Goal: Information Seeking & Learning: Learn about a topic

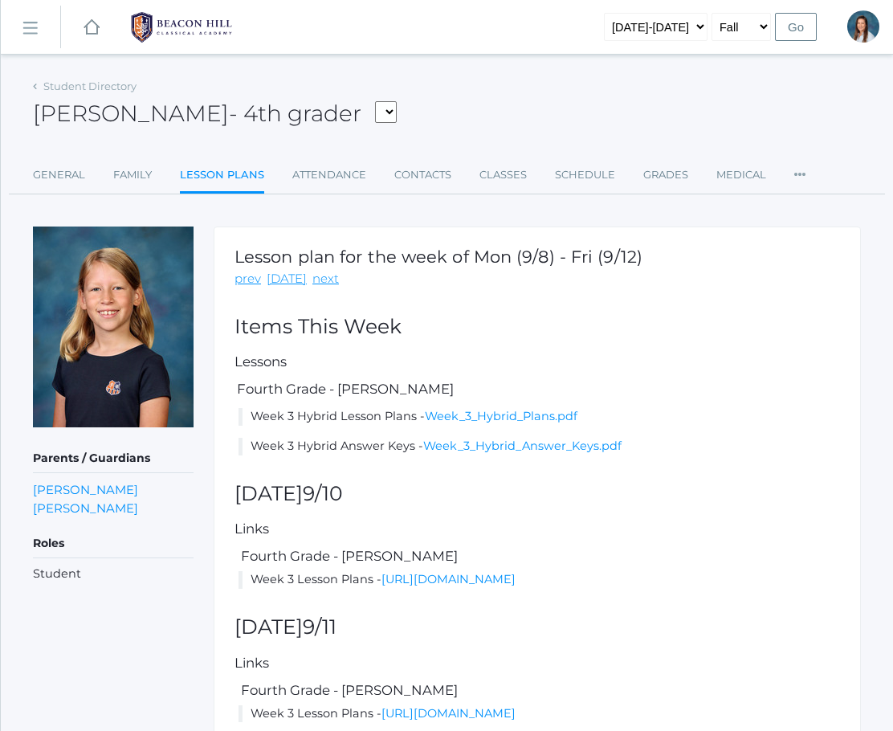
scroll to position [309, 0]
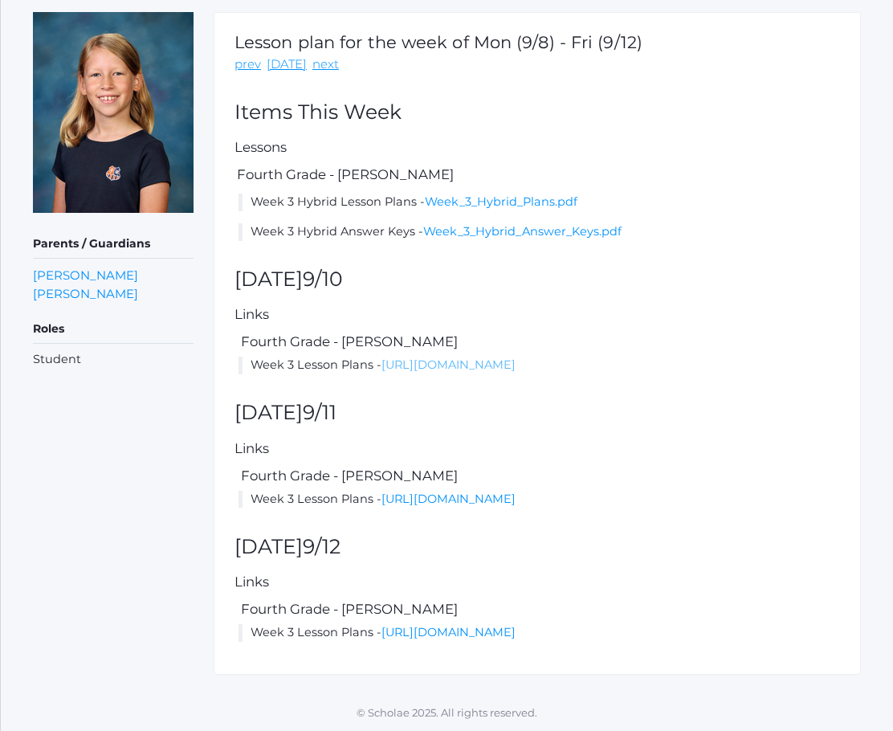
click at [515, 357] on link "[URL][DOMAIN_NAME]" at bounding box center [448, 364] width 134 height 14
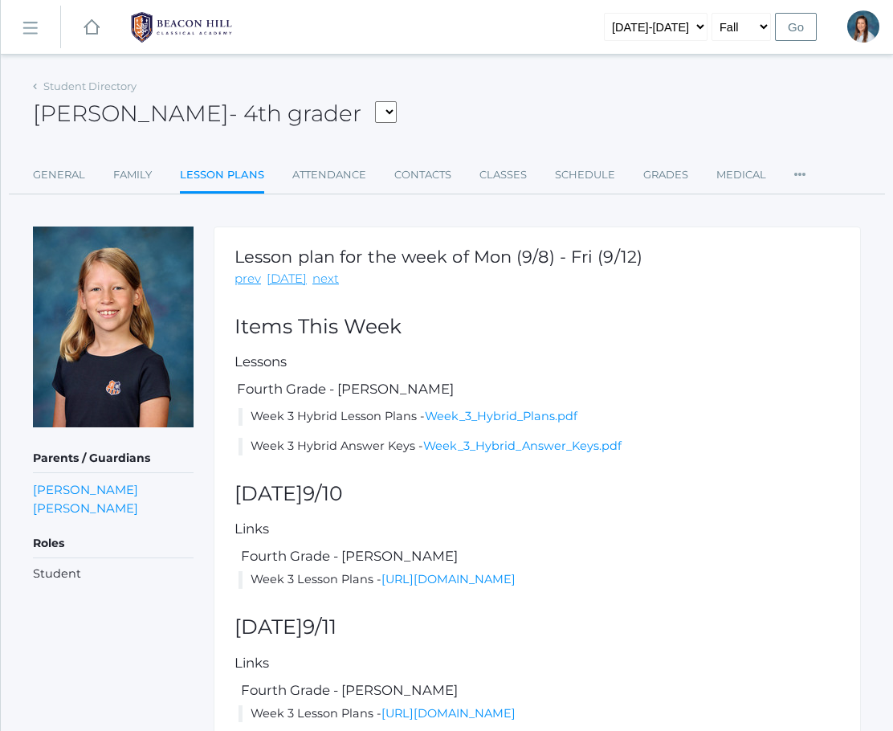
scroll to position [0, 0]
click at [319, 284] on link "next" at bounding box center [325, 279] width 26 height 18
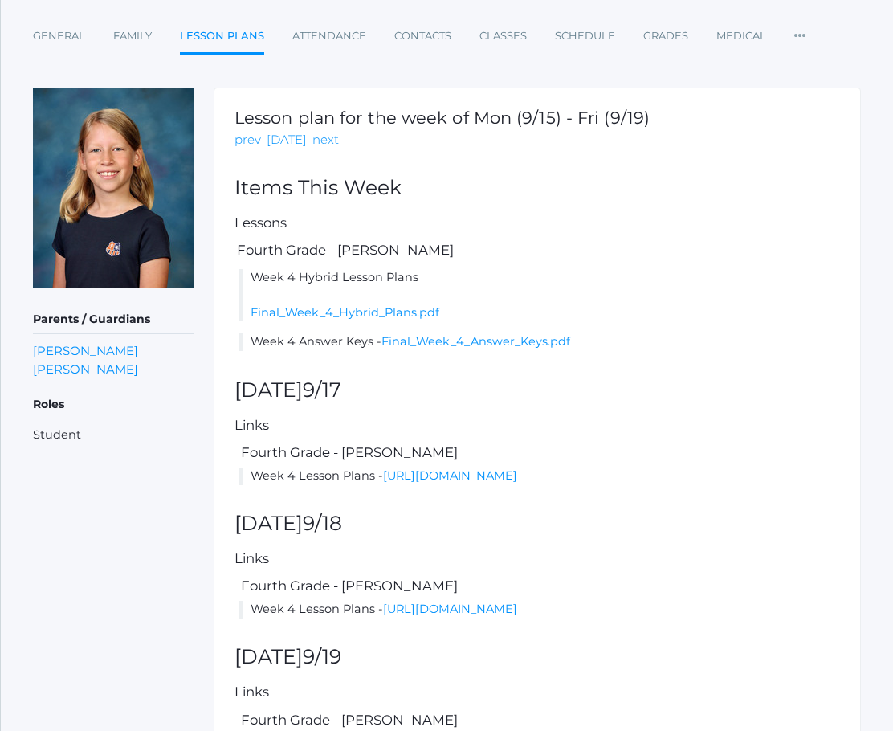
scroll to position [139, 0]
click at [389, 316] on link "Final_Week_4_Hybrid_Plans.pdf" at bounding box center [344, 312] width 189 height 14
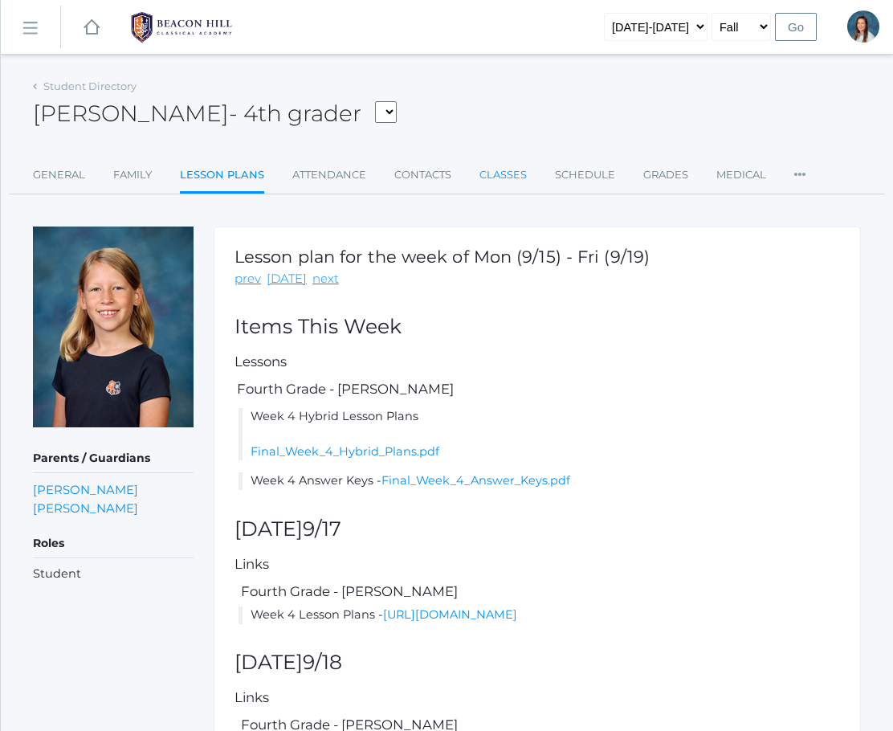
scroll to position [0, 0]
click at [161, 172] on ul "General Family Lesson Plans Attendance Contacts Classes Schedule Grades Medical…" at bounding box center [447, 176] width 828 height 35
click at [91, 37] on link "icons/ui/navigation/home Created with Sketch." at bounding box center [91, 27] width 16 height 54
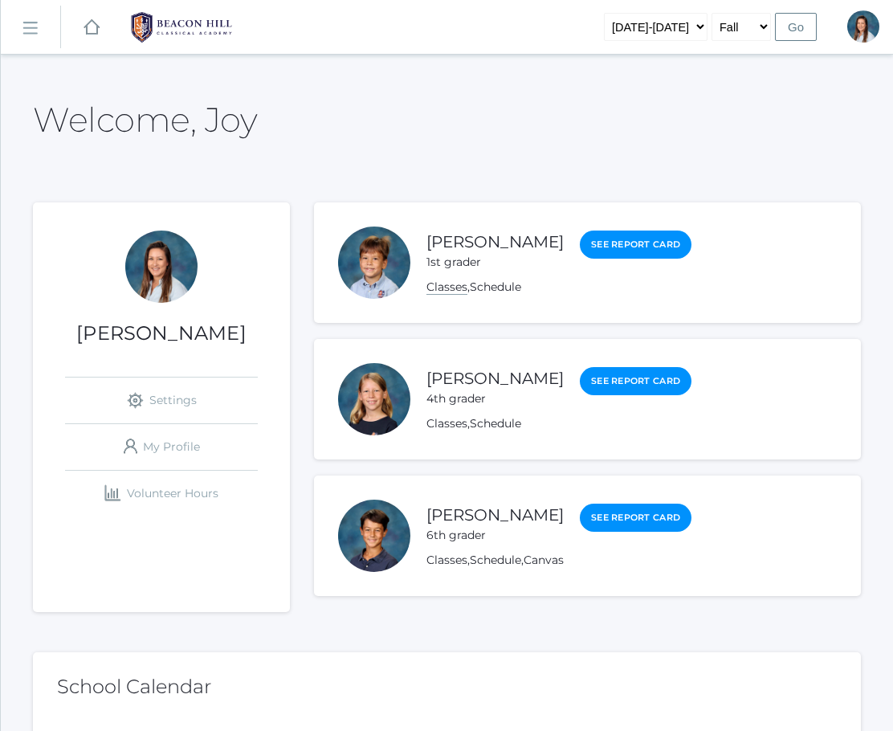
click at [458, 289] on link "Classes" at bounding box center [446, 286] width 41 height 15
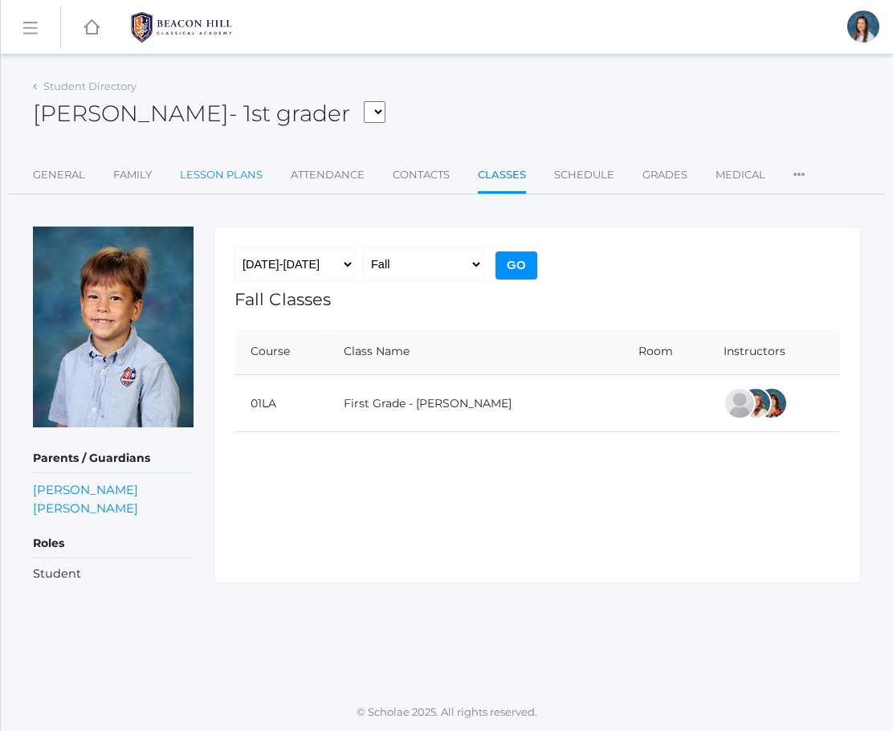
click at [237, 182] on link "Lesson Plans" at bounding box center [221, 175] width 83 height 32
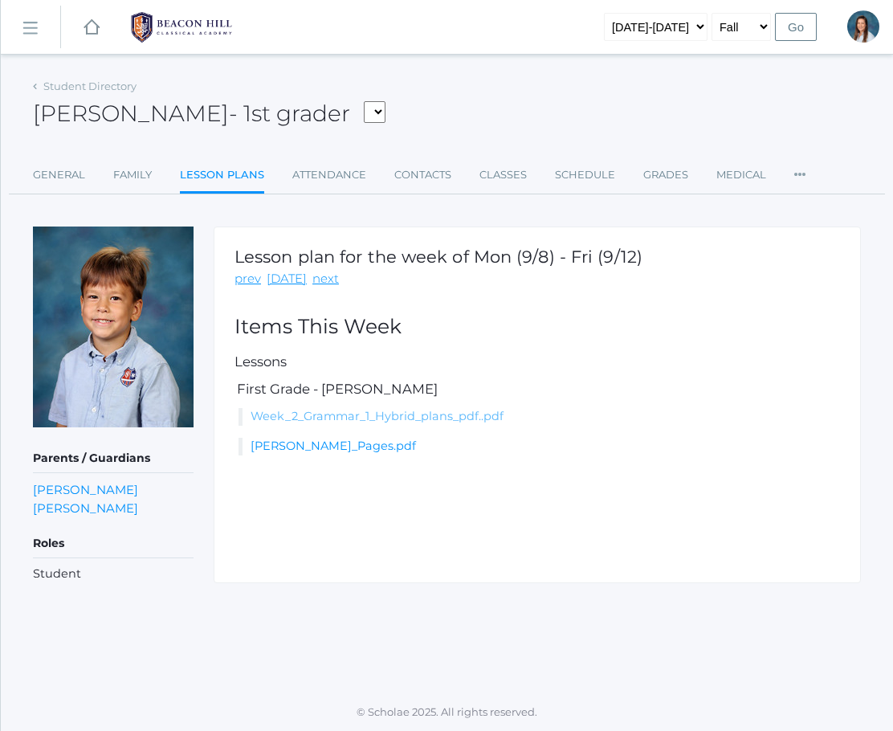
click at [405, 411] on link "Week_2_Grammar_1_Hybrid_plans_pdf..pdf" at bounding box center [376, 416] width 253 height 14
click at [321, 290] on div "Lesson plan for the week of Mon (9/8) - Fri (9/12) prev [DATE] next Items This …" at bounding box center [537, 404] width 647 height 356
click at [321, 281] on link "next" at bounding box center [325, 279] width 26 height 18
click at [339, 414] on link "Week_3_Grammar_1_Hybrid_plans.pdf" at bounding box center [362, 416] width 224 height 14
click at [93, 32] on rect at bounding box center [91, 27] width 19 height 19
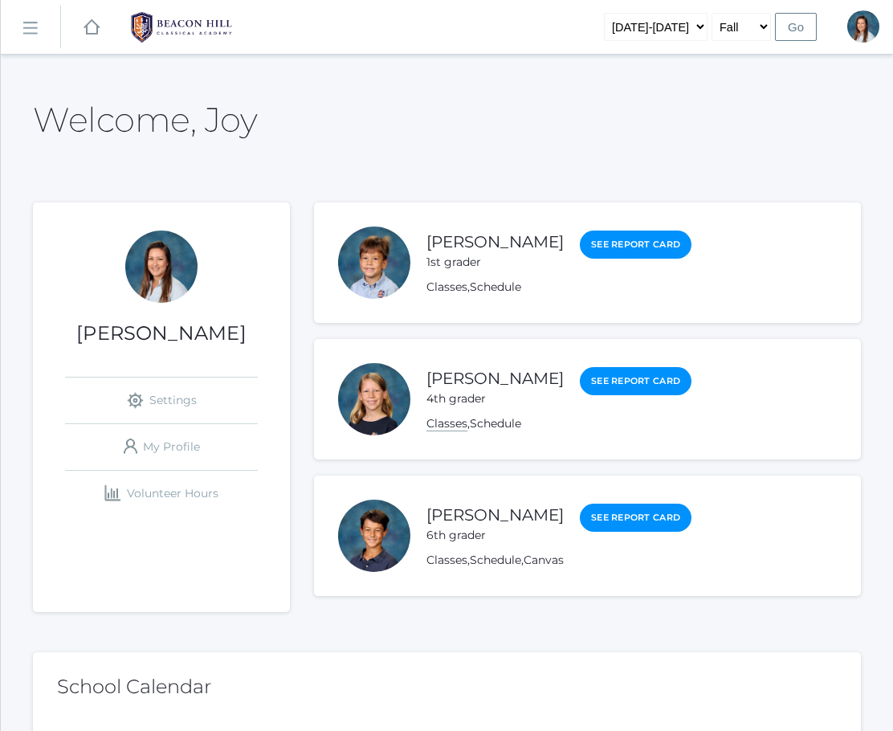
click at [447, 426] on link "Classes" at bounding box center [446, 423] width 41 height 15
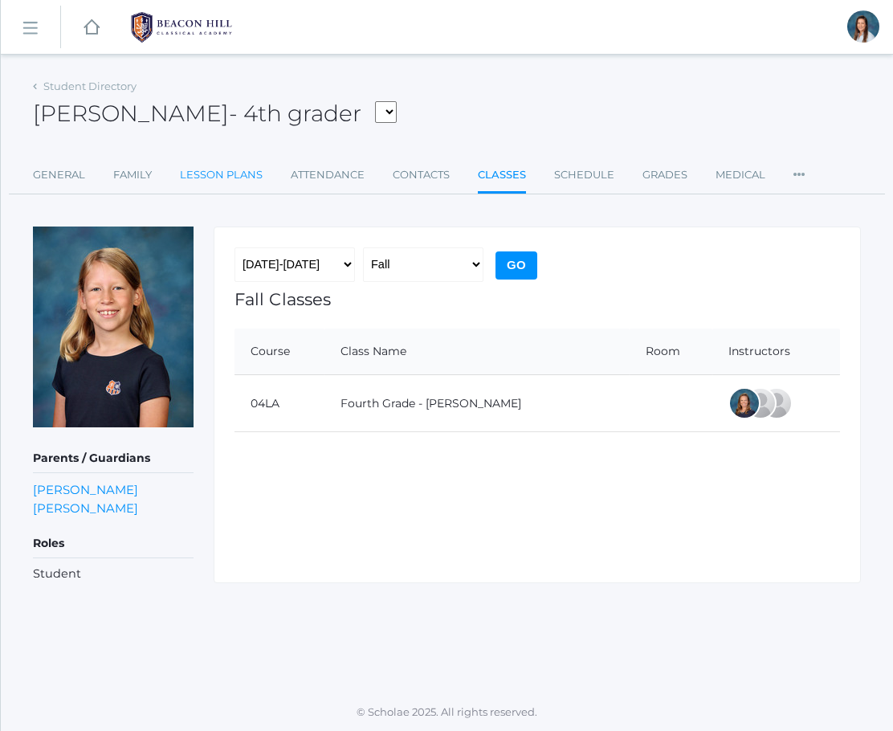
click at [229, 171] on link "Lesson Plans" at bounding box center [221, 175] width 83 height 32
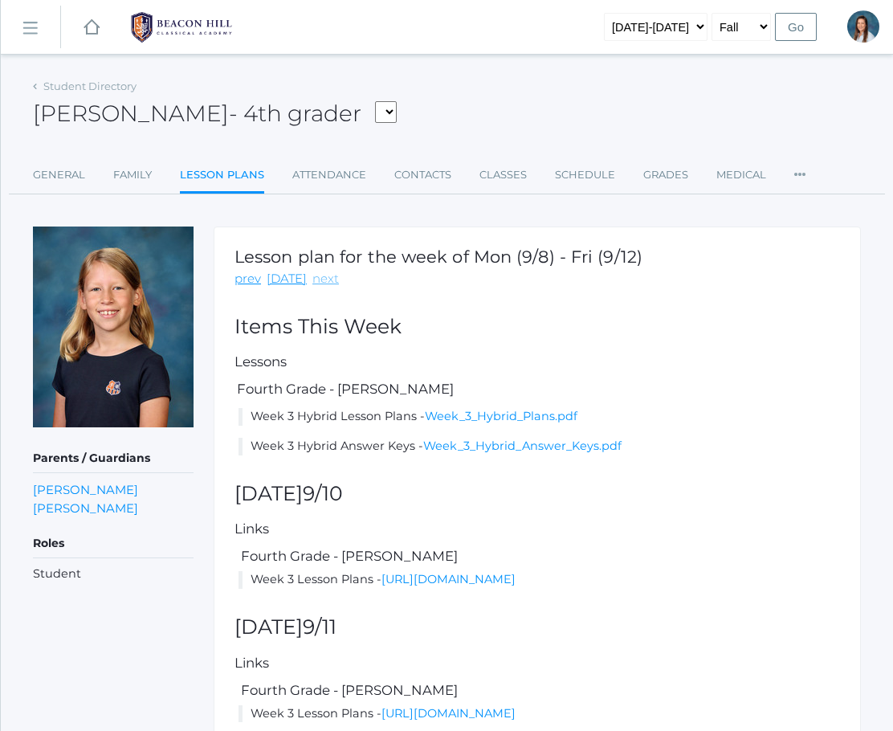
click at [319, 281] on link "next" at bounding box center [325, 279] width 26 height 18
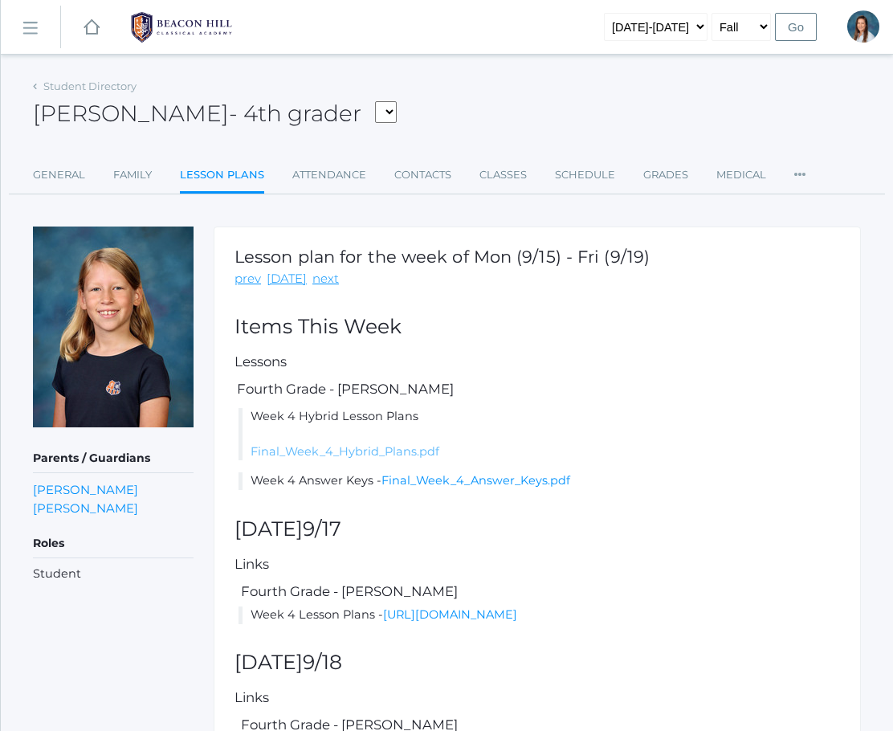
click at [358, 452] on link "Final_Week_4_Hybrid_Plans.pdf" at bounding box center [344, 451] width 189 height 14
